Goal: Navigation & Orientation: Find specific page/section

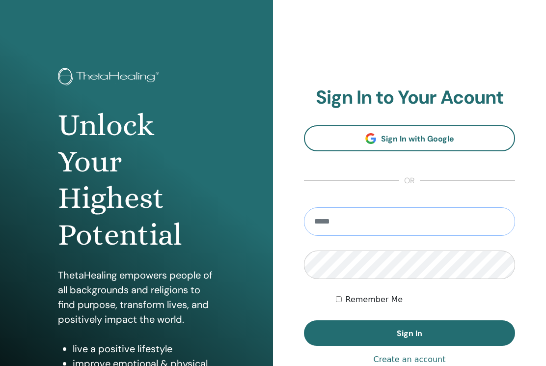
type input "**********"
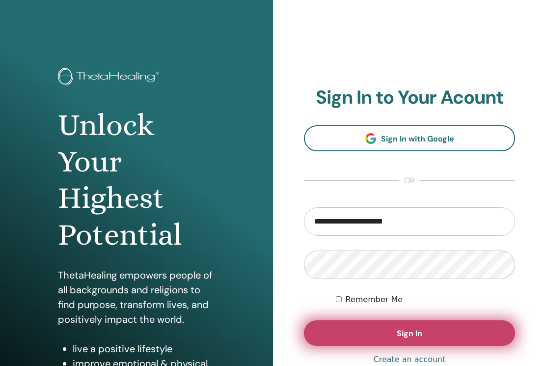
click at [378, 334] on button "Sign In" at bounding box center [409, 333] width 211 height 26
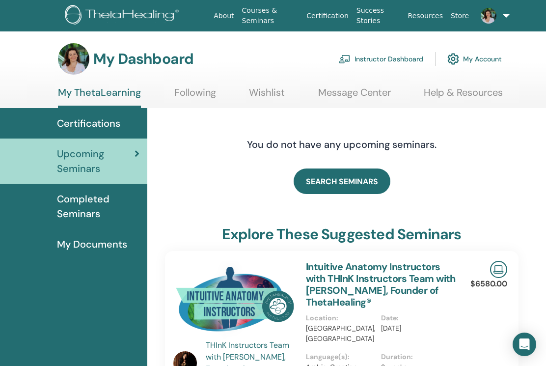
click at [486, 18] on img at bounding box center [489, 16] width 16 height 16
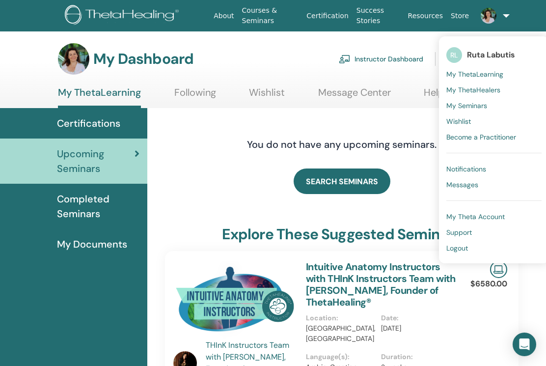
click at [480, 90] on span "My ThetaHealers" at bounding box center [474, 89] width 54 height 9
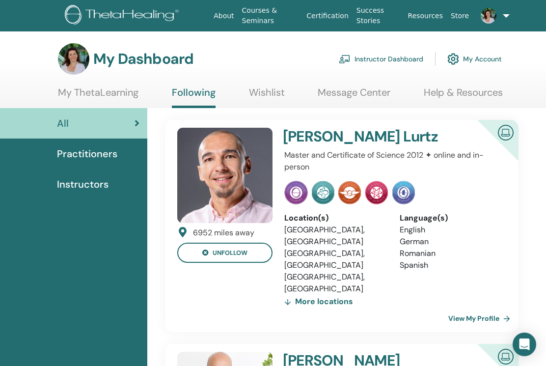
click at [71, 151] on span "Practitioners" at bounding box center [87, 153] width 60 height 15
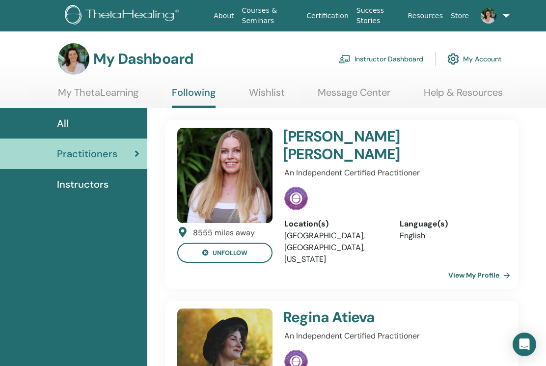
click at [404, 62] on link "Instructor Dashboard" at bounding box center [381, 59] width 85 height 22
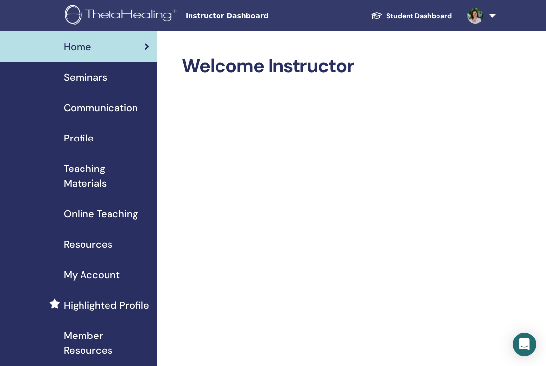
click at [93, 73] on span "Seminars" at bounding box center [85, 77] width 43 height 15
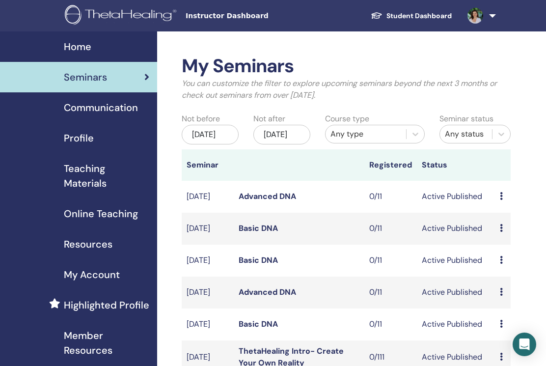
click at [432, 10] on link "Student Dashboard" at bounding box center [411, 16] width 97 height 18
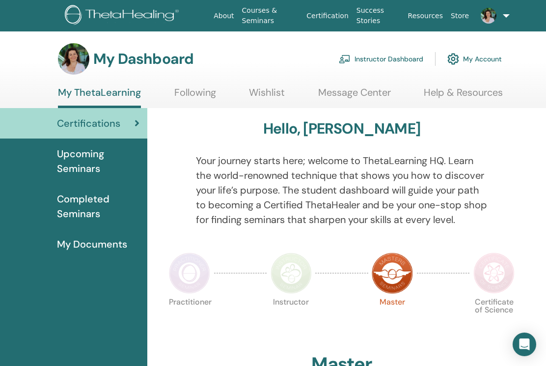
click at [85, 165] on span "Upcoming Seminars" at bounding box center [98, 160] width 83 height 29
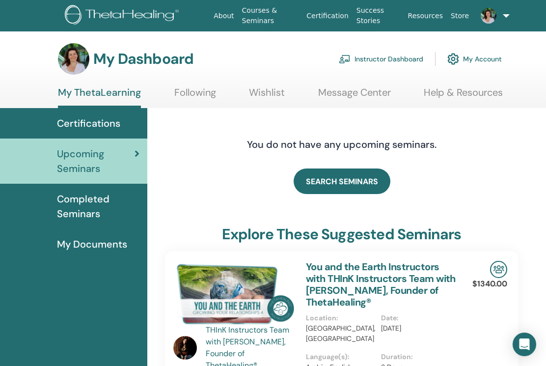
click at [94, 216] on span "Completed Seminars" at bounding box center [98, 206] width 83 height 29
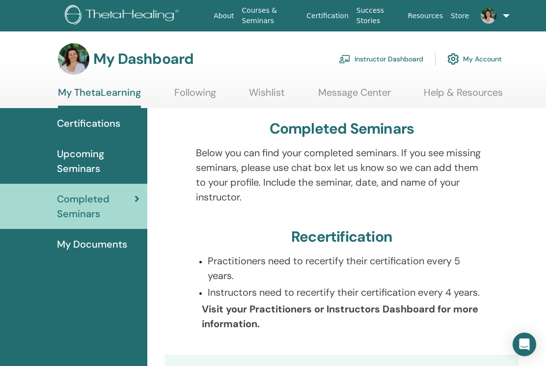
click at [76, 117] on span "Certifications" at bounding box center [88, 123] width 63 height 15
